Goal: Task Accomplishment & Management: Manage account settings

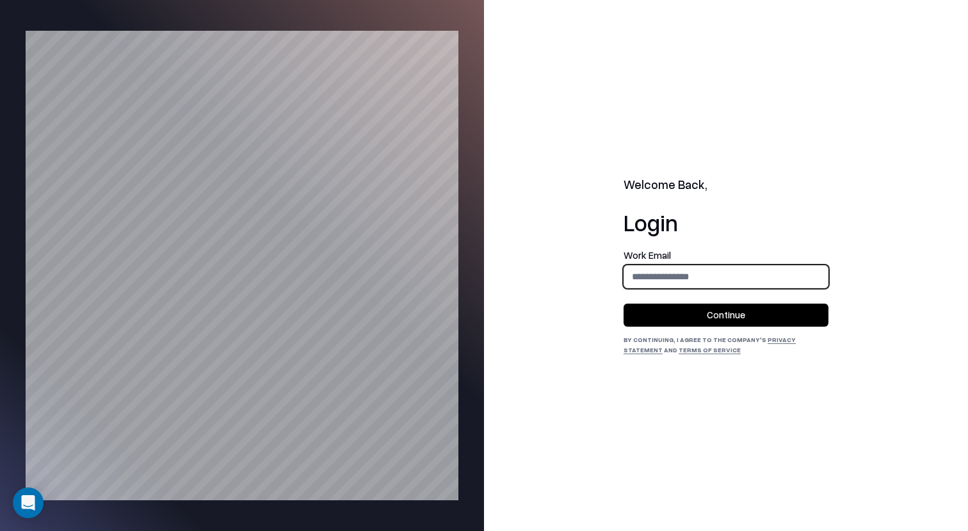
type input "**********"
click at [720, 316] on button "Continue" at bounding box center [725, 314] width 205 height 23
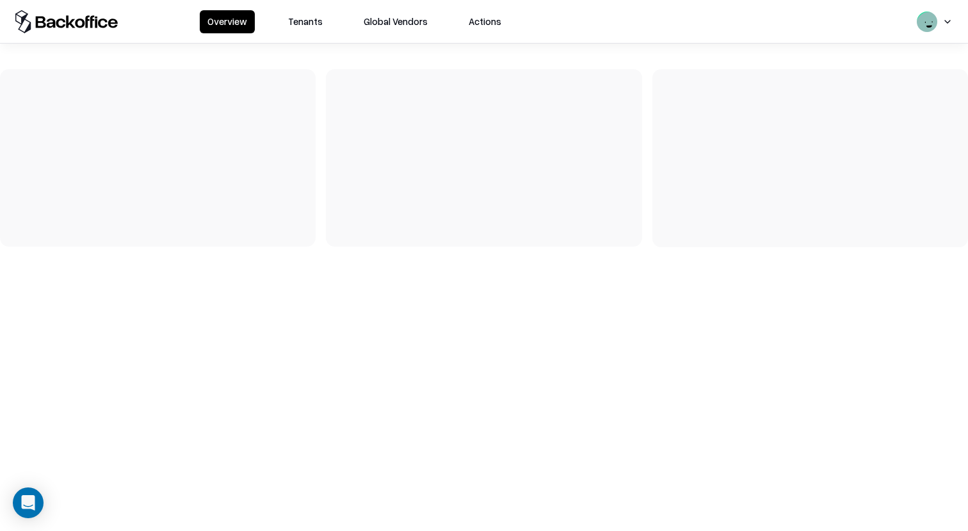
click at [317, 11] on button "Tenants" at bounding box center [305, 21] width 50 height 23
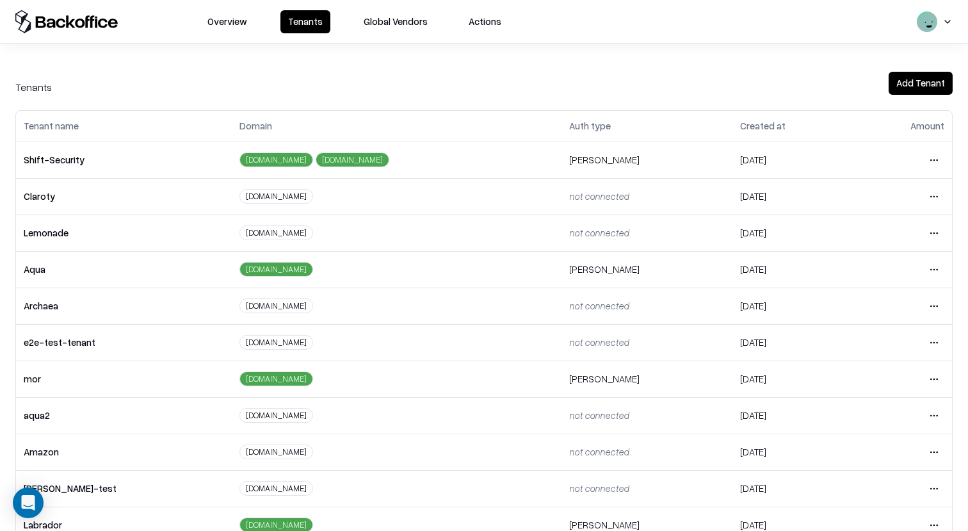
scroll to position [137, 0]
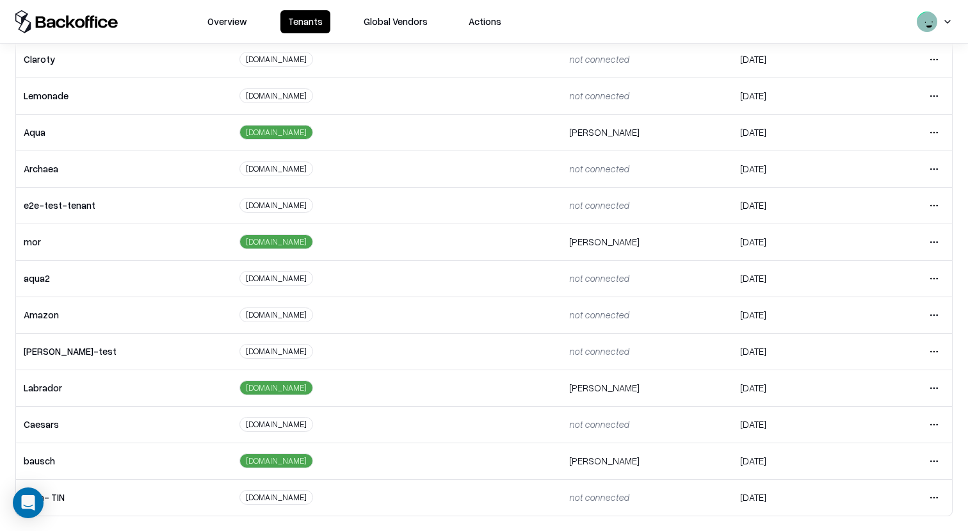
click at [933, 422] on html "Overview Tenants Global Vendors Actions Tenants Add Tenant Tenant name Domain A…" at bounding box center [484, 265] width 968 height 531
click at [863, 374] on div "Login to tenant" at bounding box center [880, 370] width 138 height 26
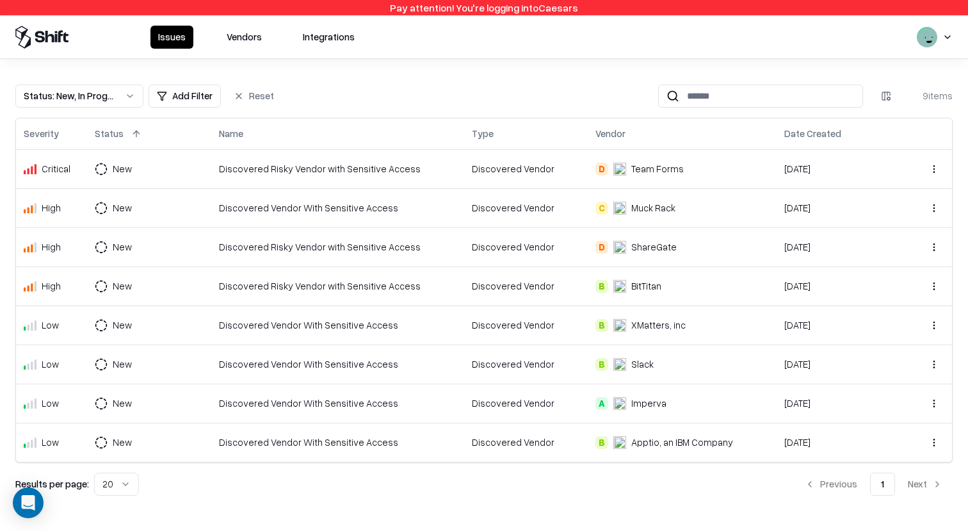
click at [248, 40] on button "Vendors" at bounding box center [244, 37] width 51 height 23
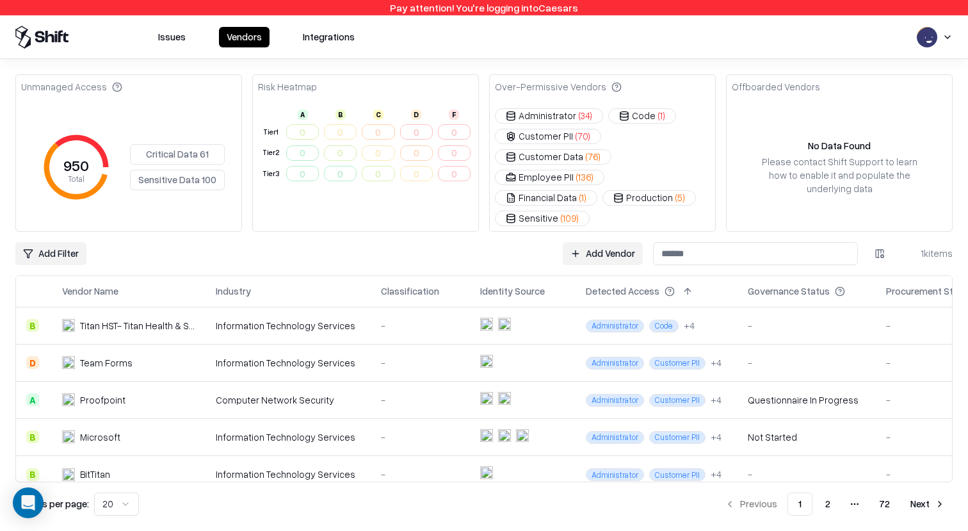
click at [403, 356] on div "-" at bounding box center [420, 362] width 79 height 13
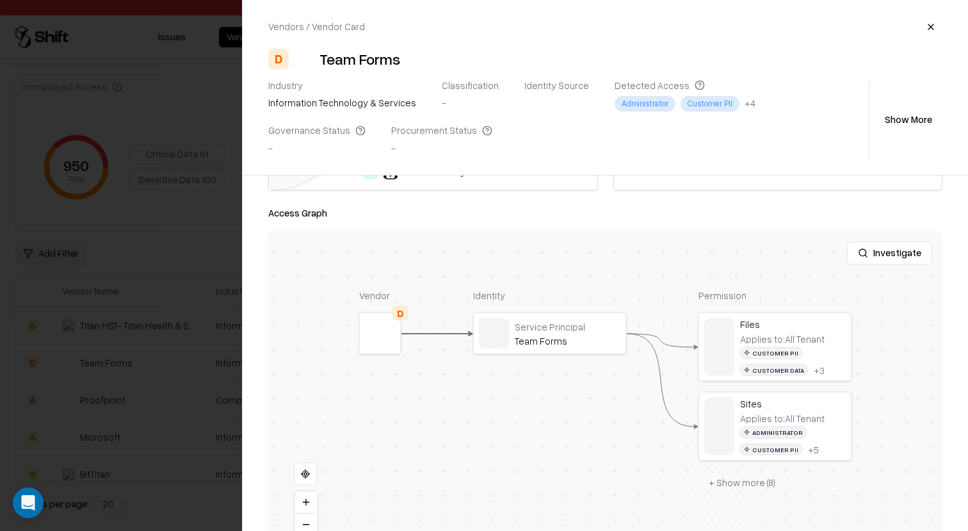
scroll to position [294, 0]
